Goal: Task Accomplishment & Management: Manage account settings

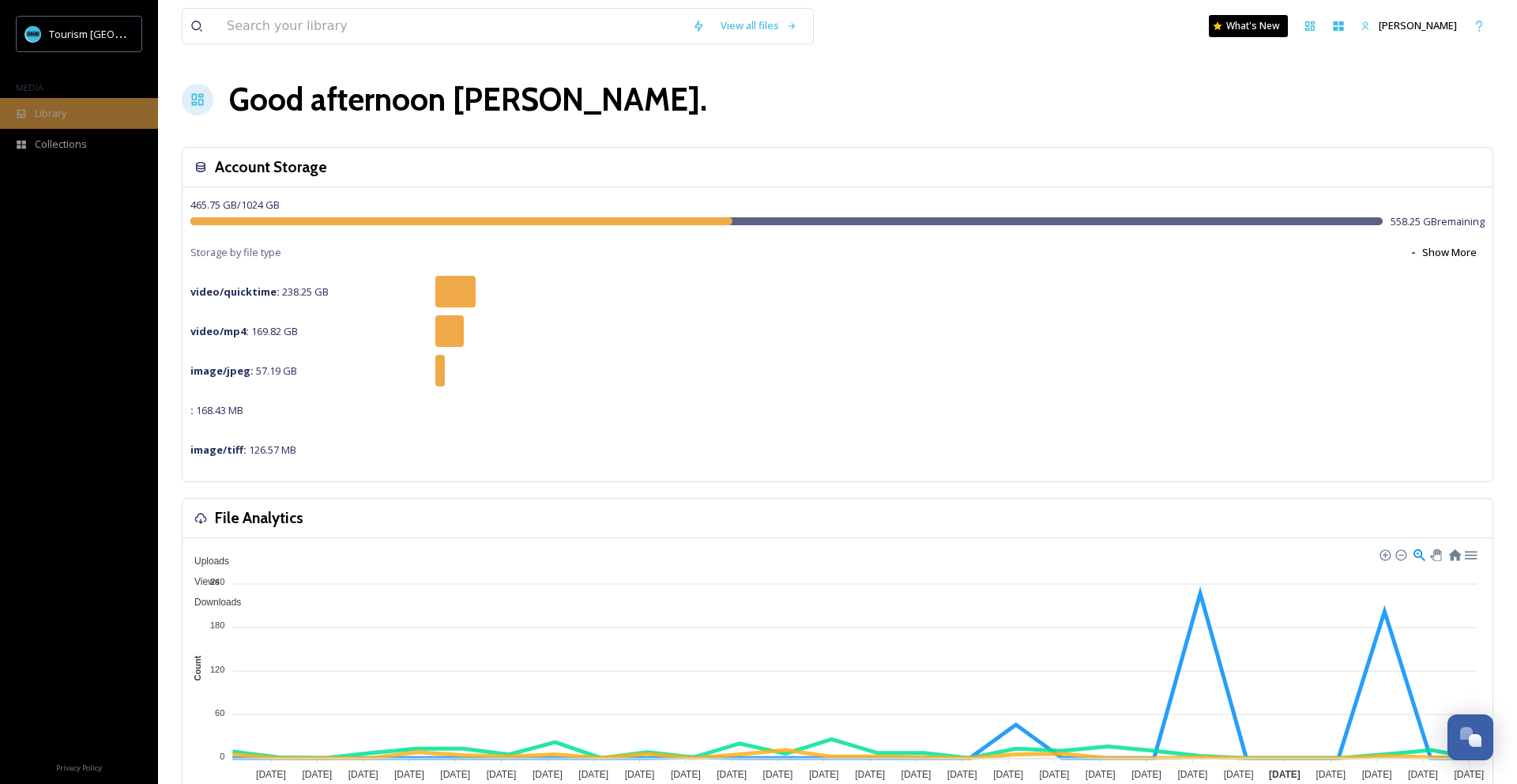
click at [43, 113] on span "Library" at bounding box center [51, 113] width 32 height 15
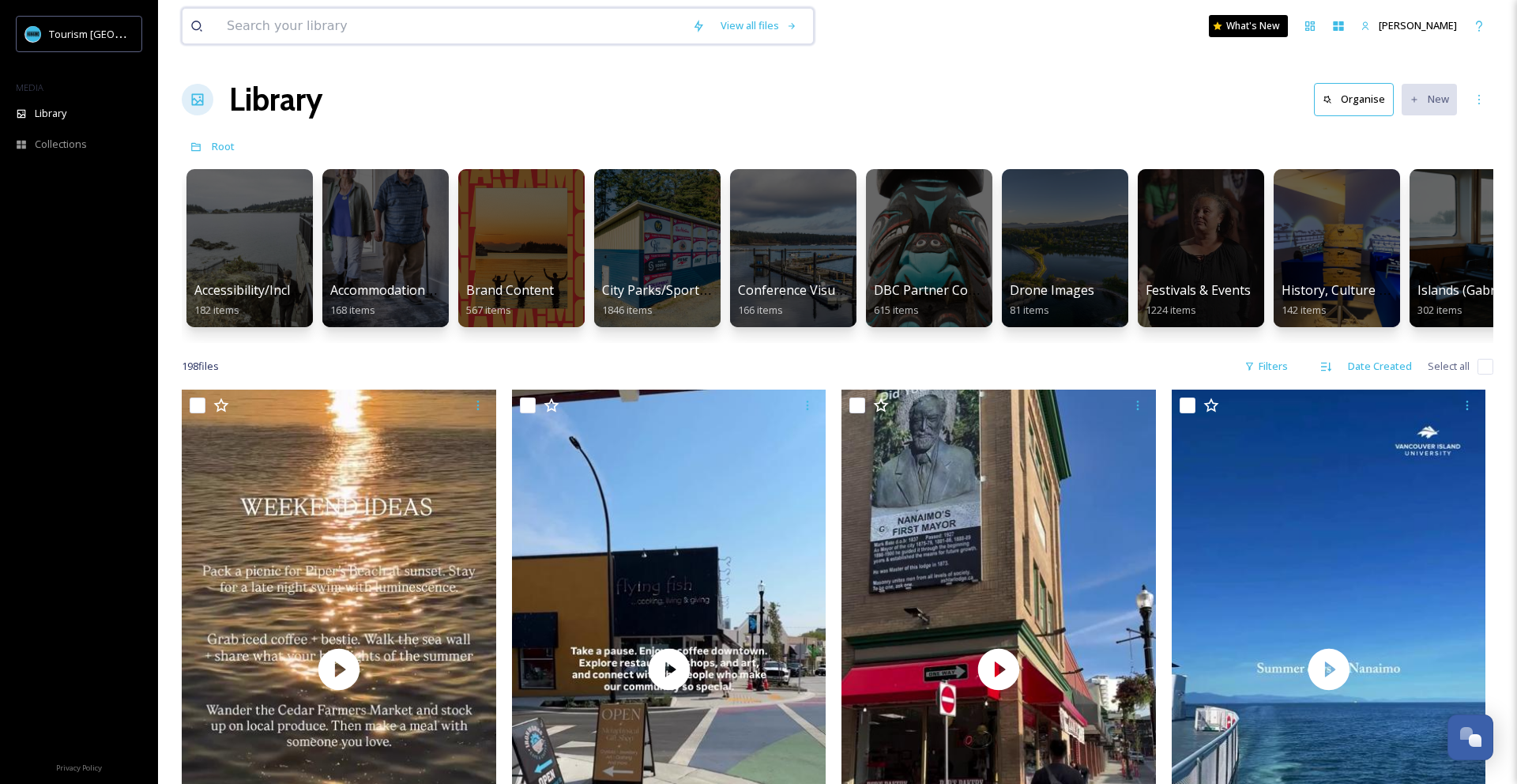
click at [310, 29] on input at bounding box center [451, 26] width 465 height 35
click at [379, 83] on div "Library Organise New" at bounding box center [838, 99] width 1312 height 48
click at [286, 19] on input at bounding box center [451, 26] width 465 height 35
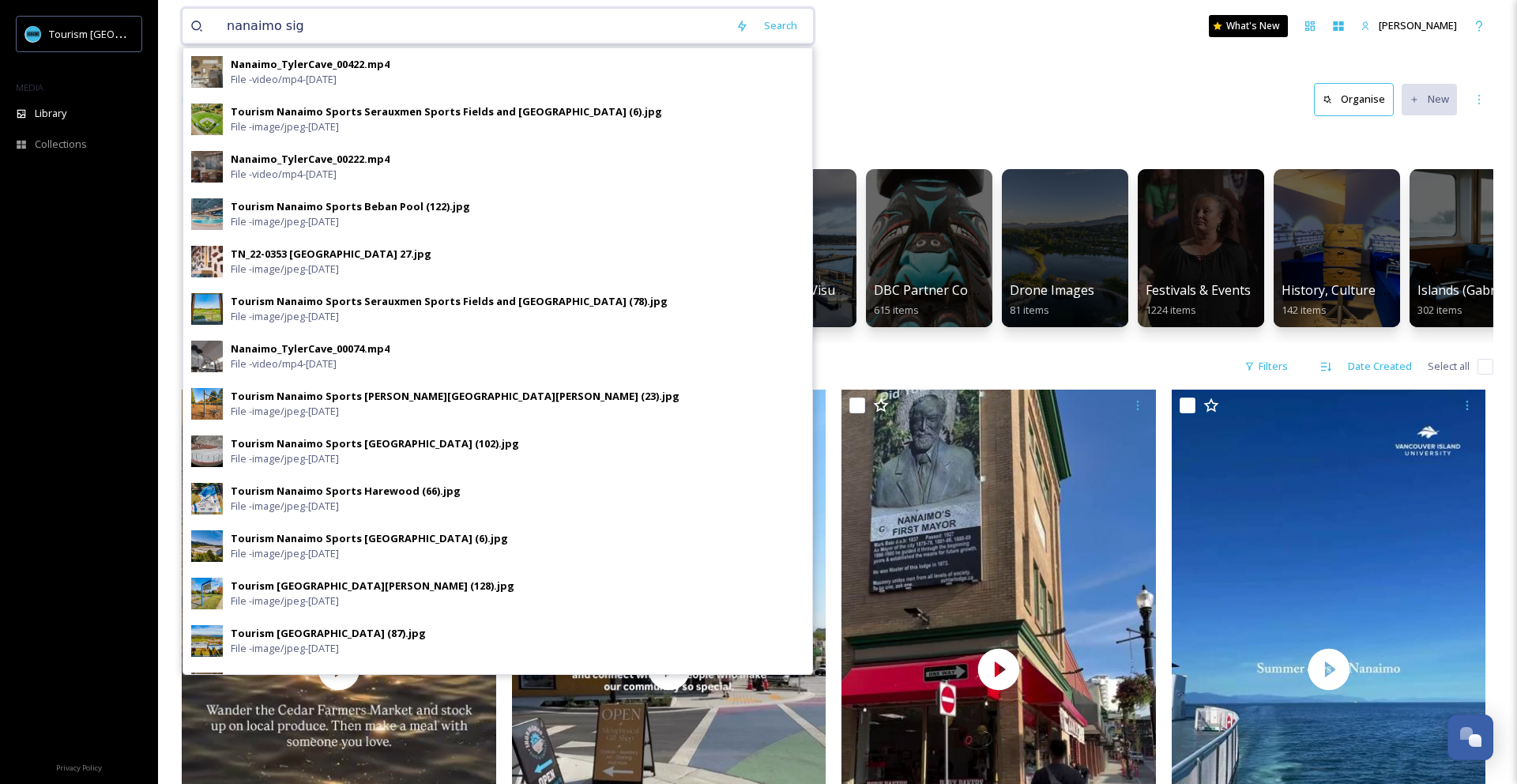
type input "nanaimo sign"
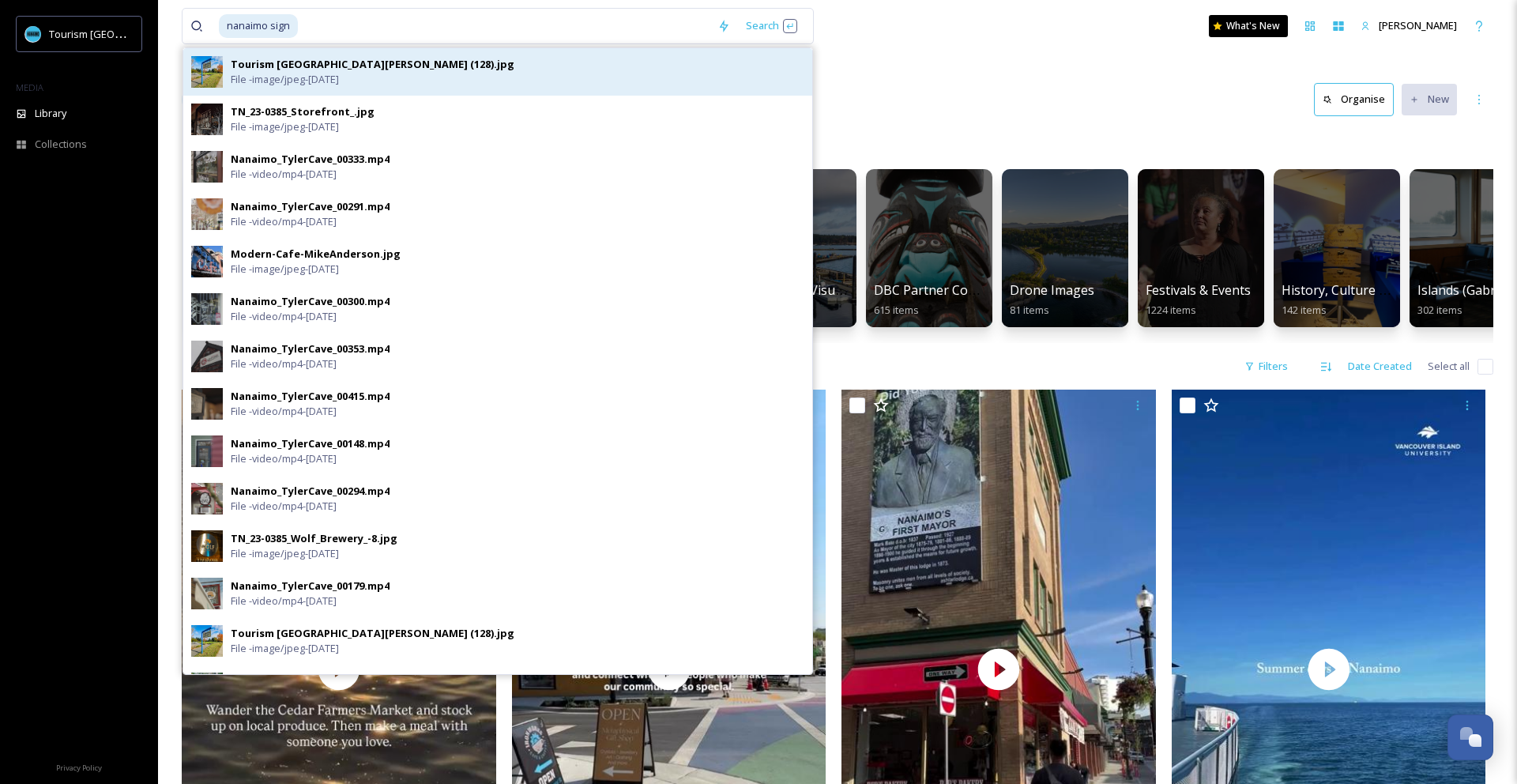
click at [289, 68] on div "Tourism [GEOGRAPHIC_DATA][PERSON_NAME] (128).jpg" at bounding box center [372, 64] width 283 height 15
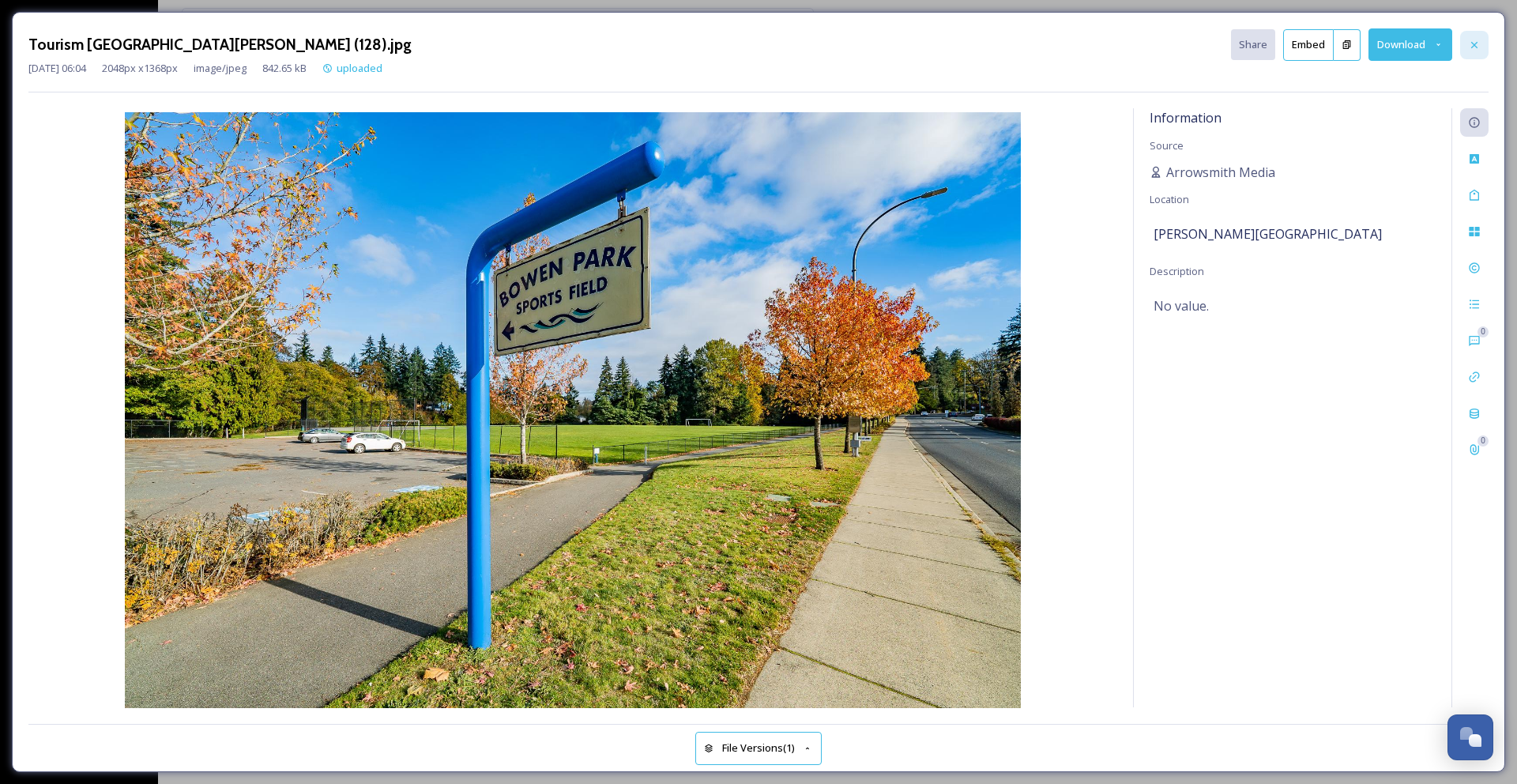
click at [1473, 45] on icon at bounding box center [1474, 44] width 6 height 6
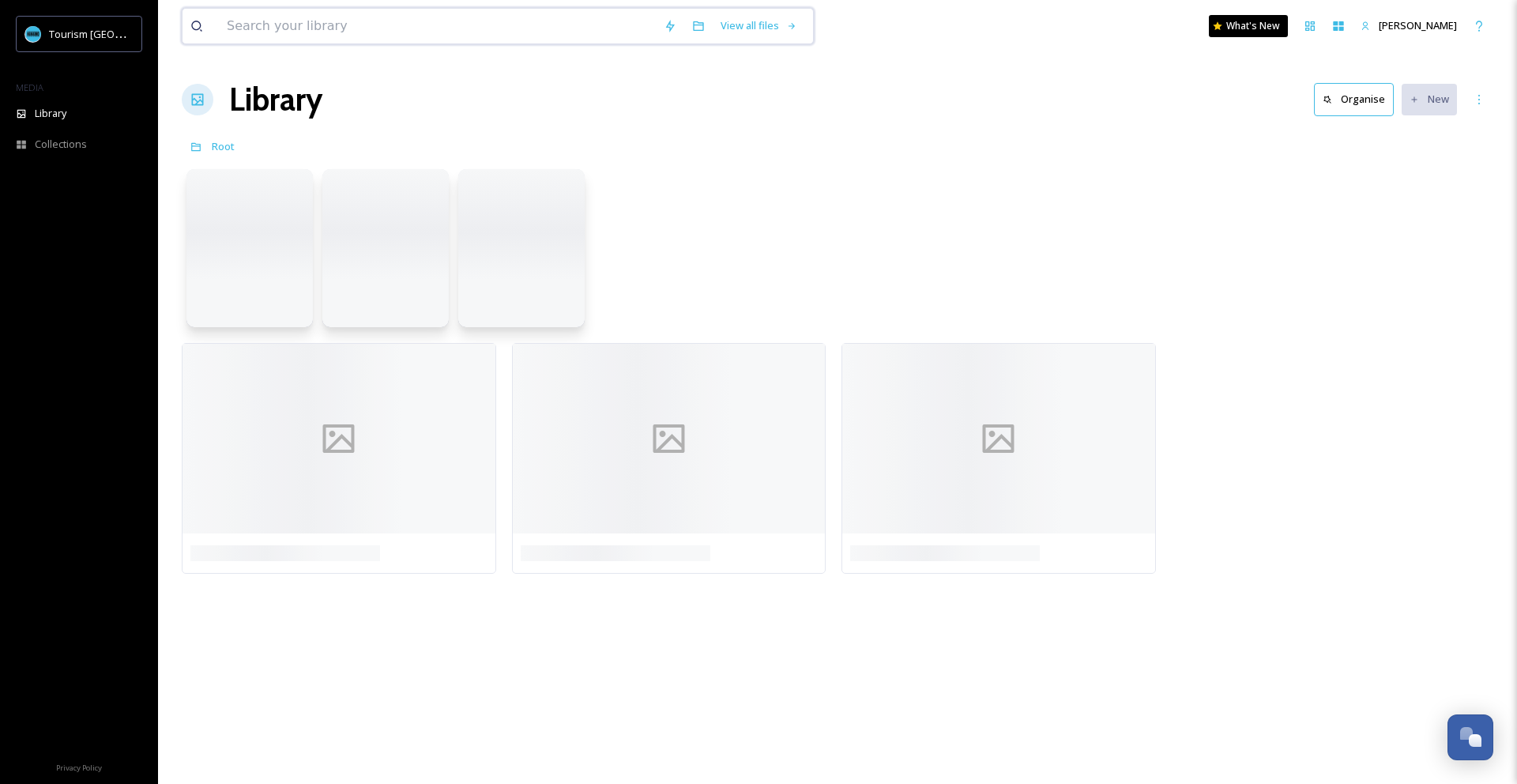
click at [313, 26] on input at bounding box center [437, 26] width 437 height 35
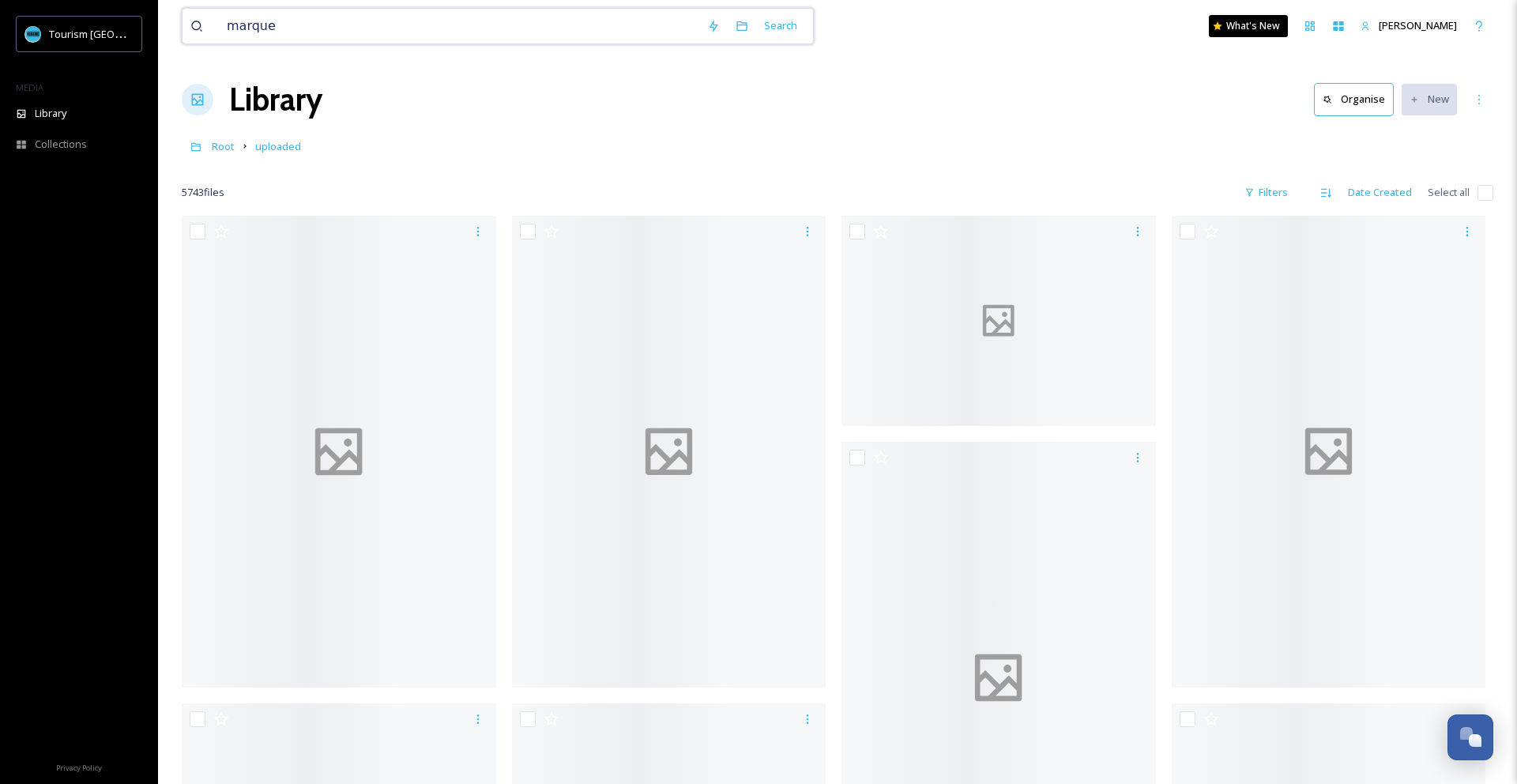
type input "marquee"
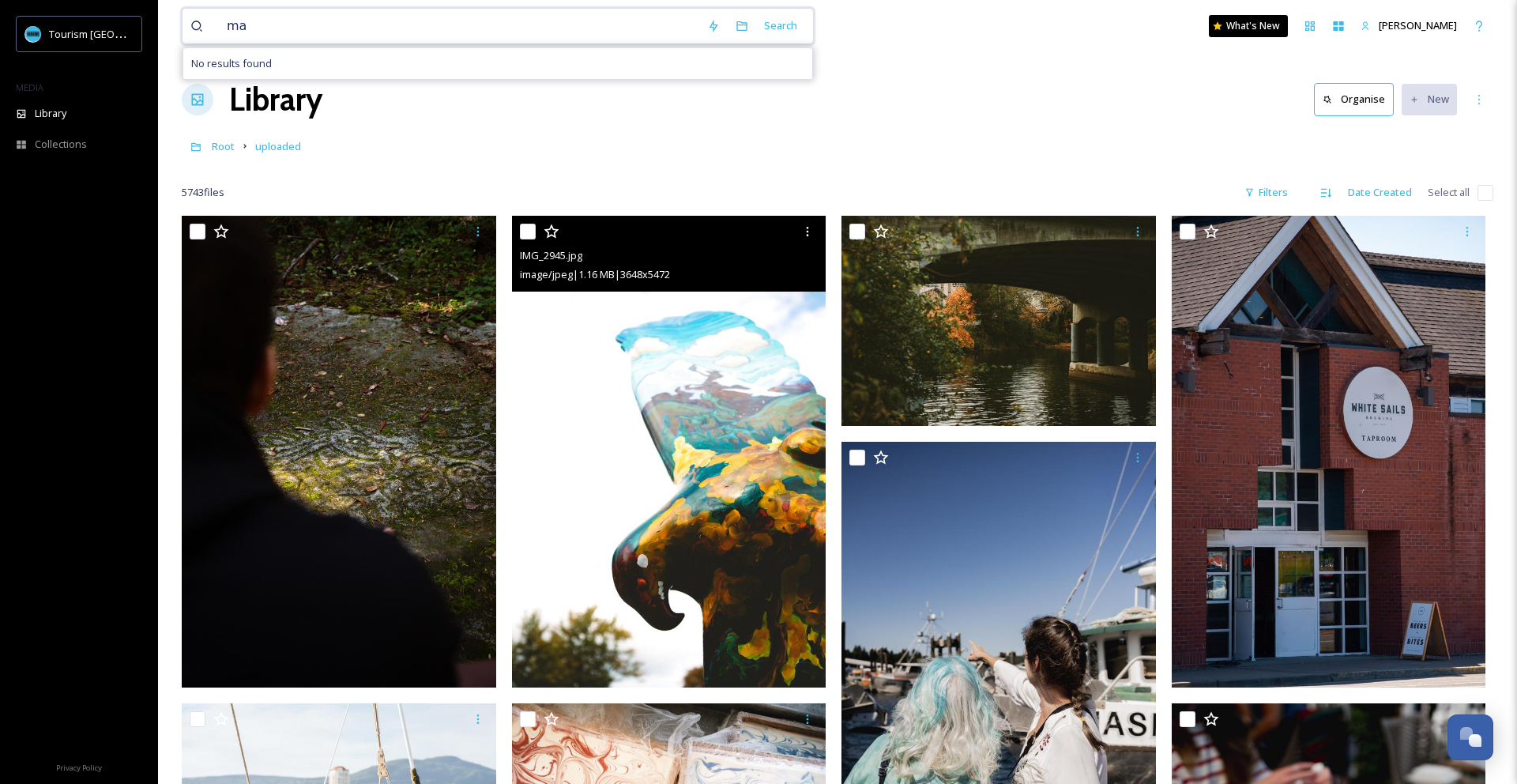
type input "m"
type input "whales"
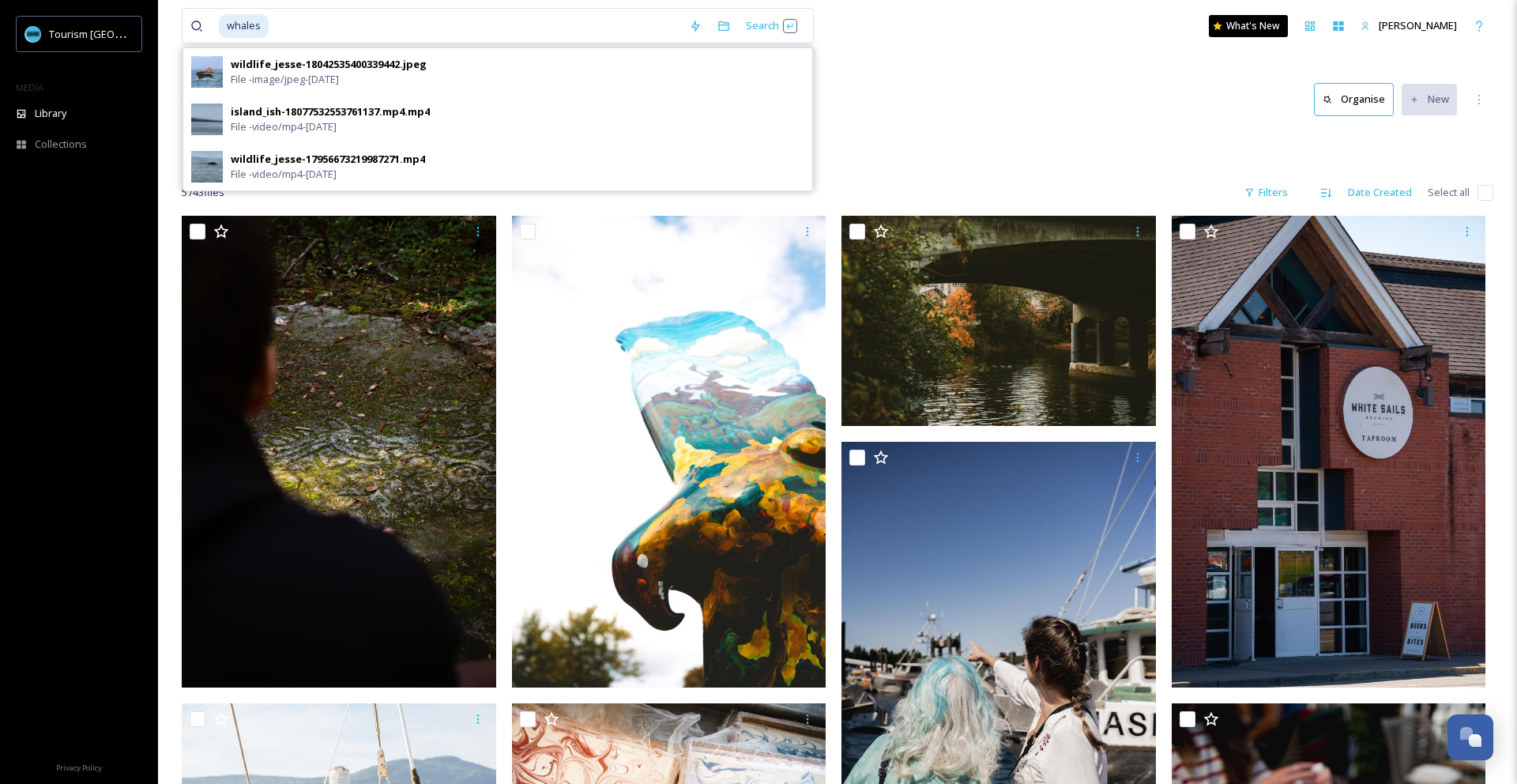
click at [967, 107] on div "Library Organise New" at bounding box center [838, 99] width 1312 height 48
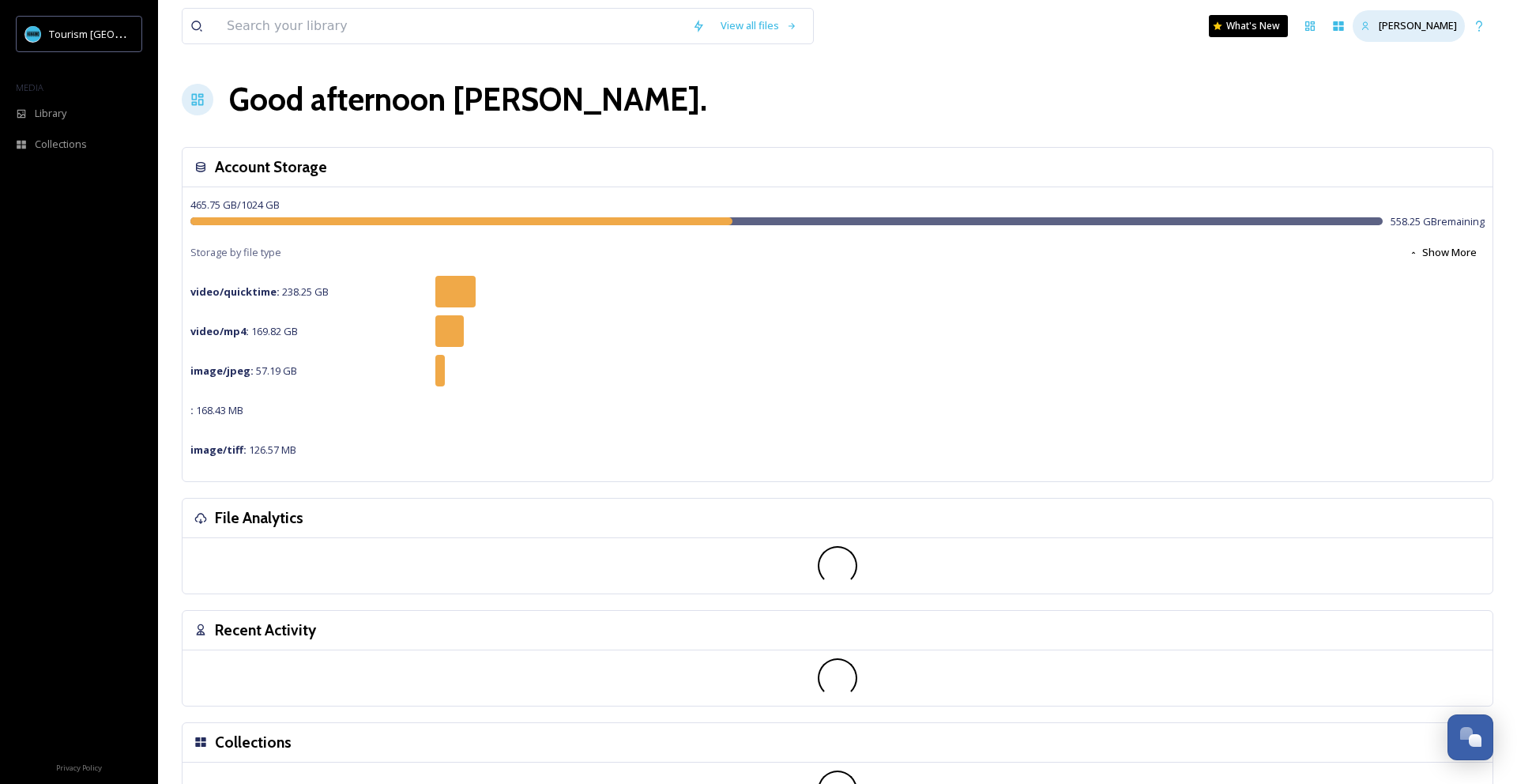
click at [1418, 33] on div "[PERSON_NAME]" at bounding box center [1418, 26] width 78 height 15
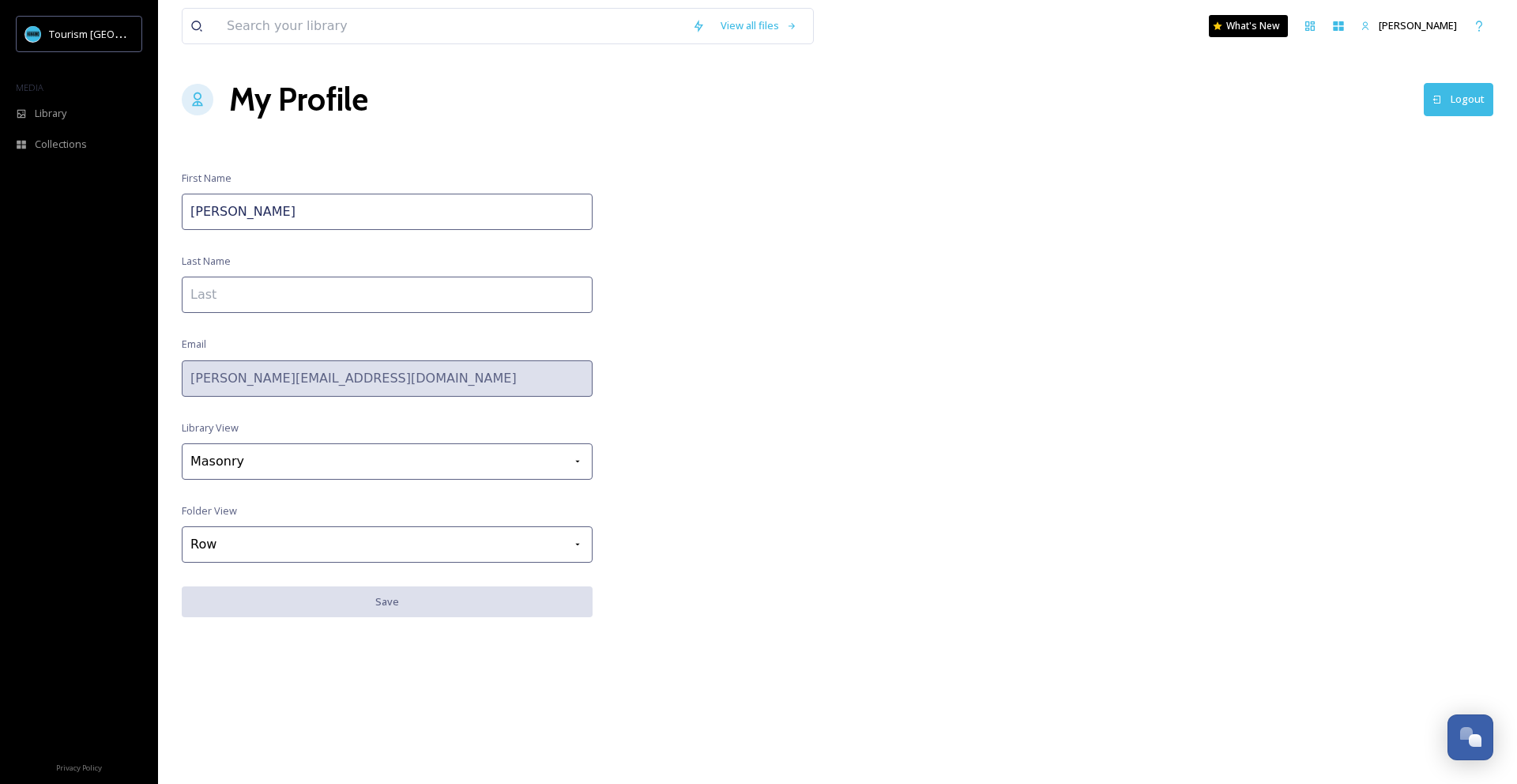
click at [1458, 97] on button "Logout" at bounding box center [1458, 99] width 70 height 33
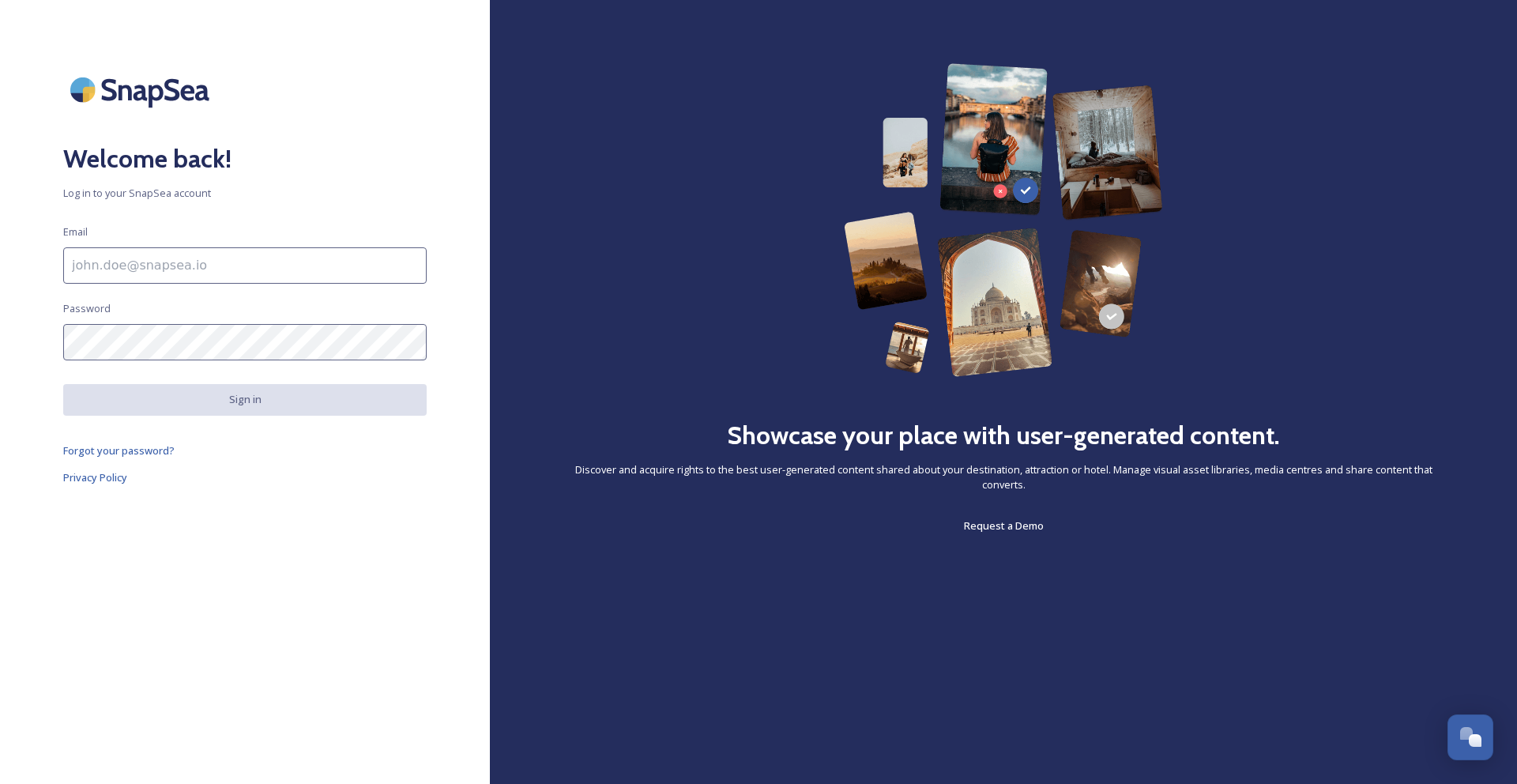
click at [110, 260] on input at bounding box center [245, 265] width 363 height 36
type input "roxanne@boombusinesssolutions.com"
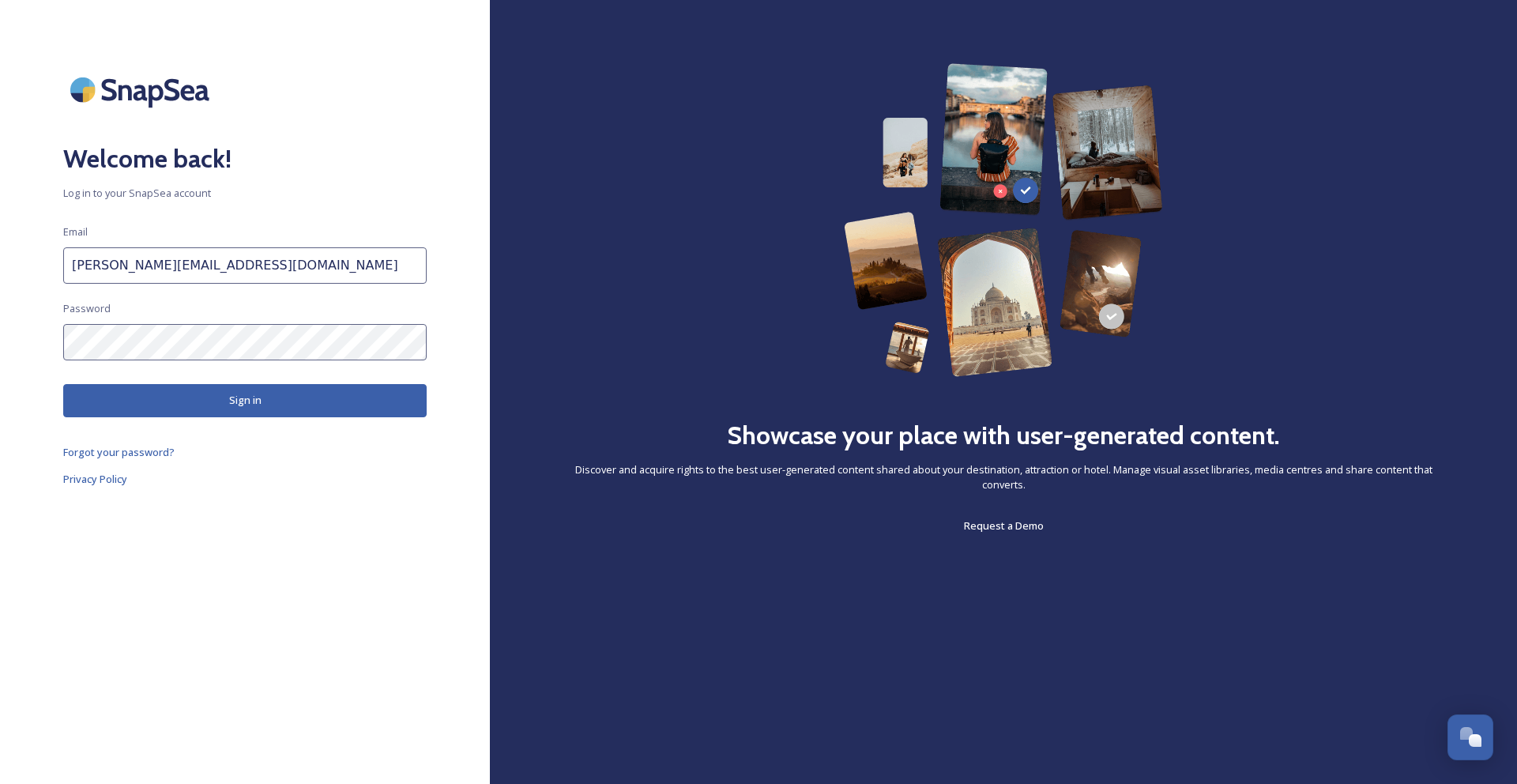
click at [7, 332] on div "Welcome back! Log in to your SnapSea account Email roxanne@boombusinesssolution…" at bounding box center [245, 392] width 490 height 657
click at [84, 451] on span "Forgot your password?" at bounding box center [119, 452] width 112 height 14
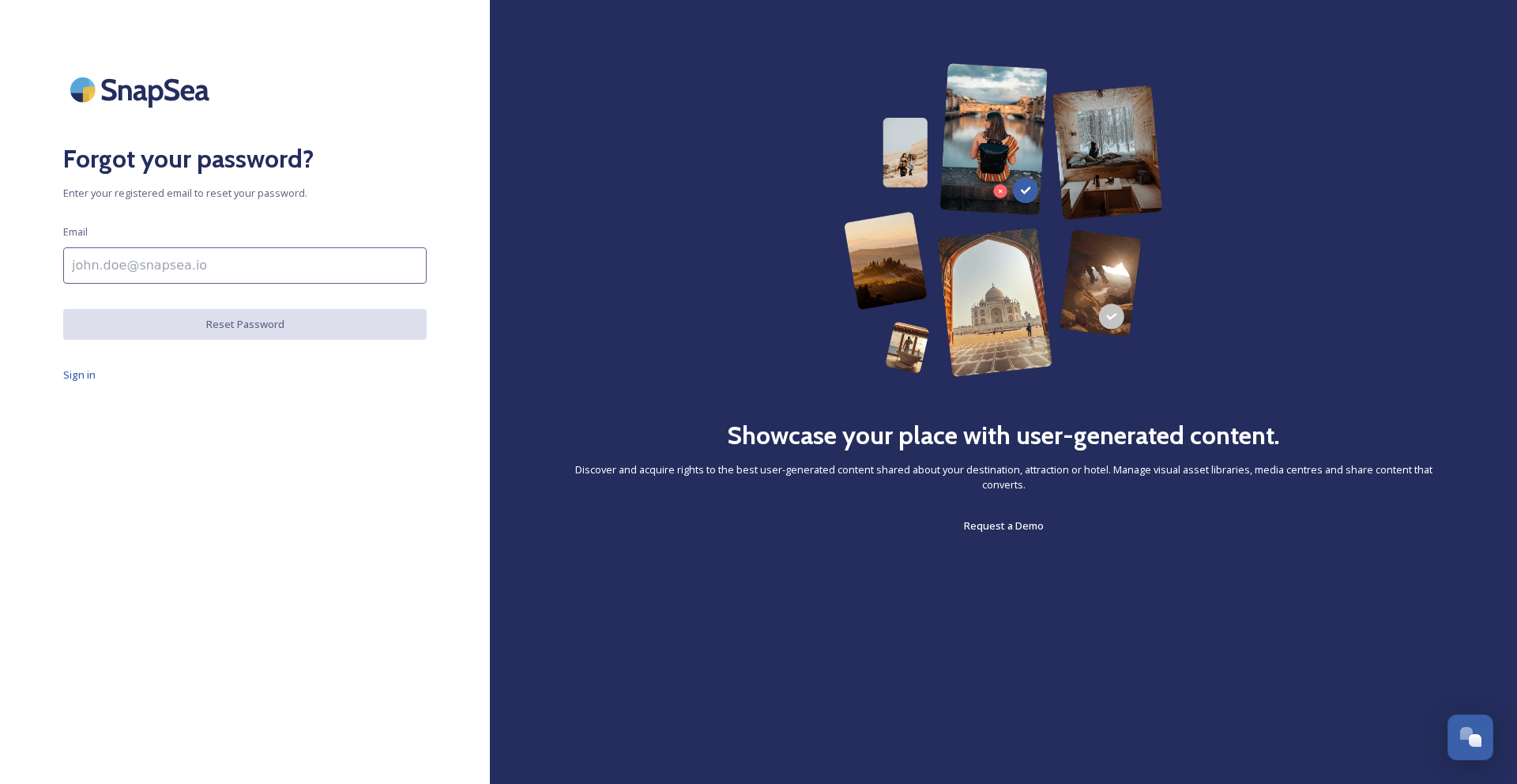
click at [105, 256] on input at bounding box center [245, 265] width 363 height 36
type input "roxanne@boombusinesssolutions.com"
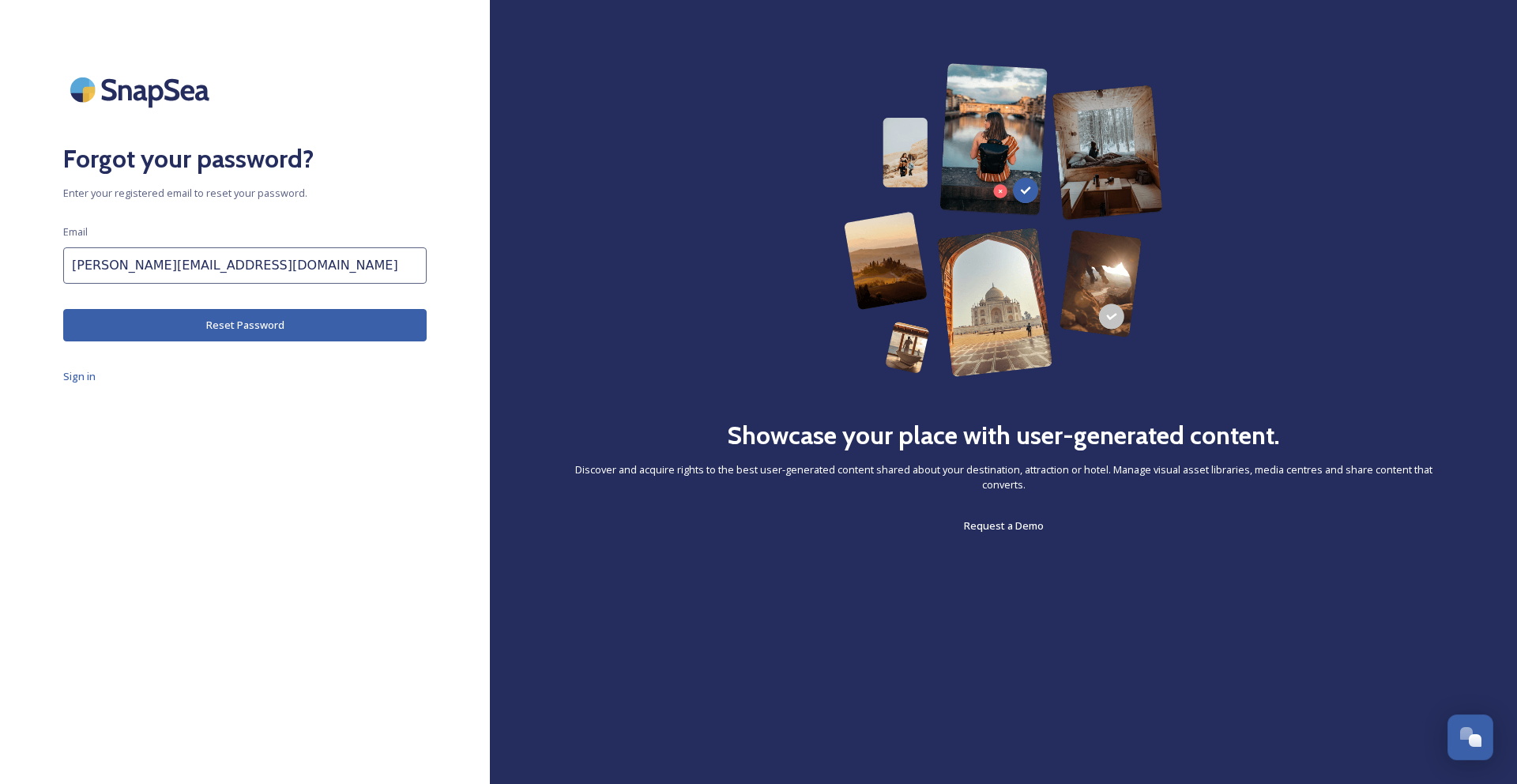
click at [178, 322] on button "Reset Password" at bounding box center [245, 325] width 363 height 33
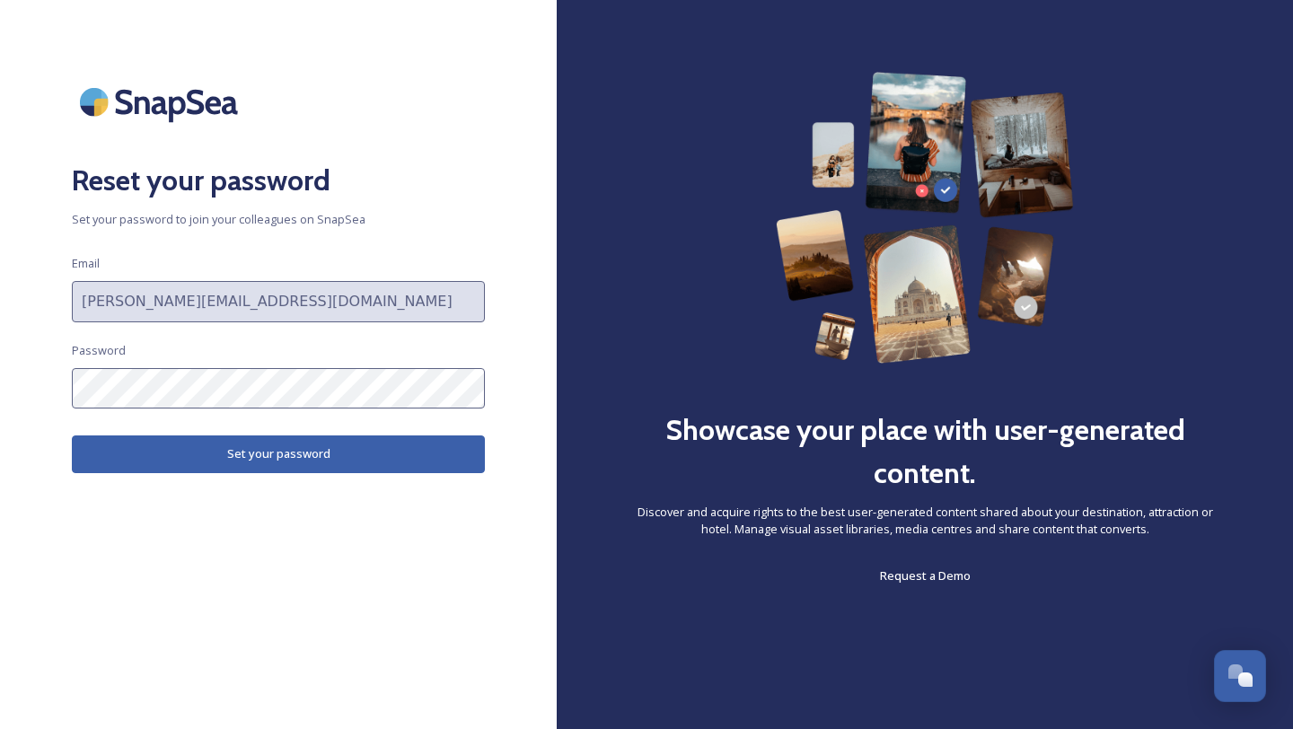
click at [96, 513] on div "Reset your password Set your password to join your colleagues on SnapSea Email …" at bounding box center [278, 364] width 557 height 585
click at [189, 447] on button "Set your password" at bounding box center [278, 454] width 413 height 37
